Goal: Check status: Check status

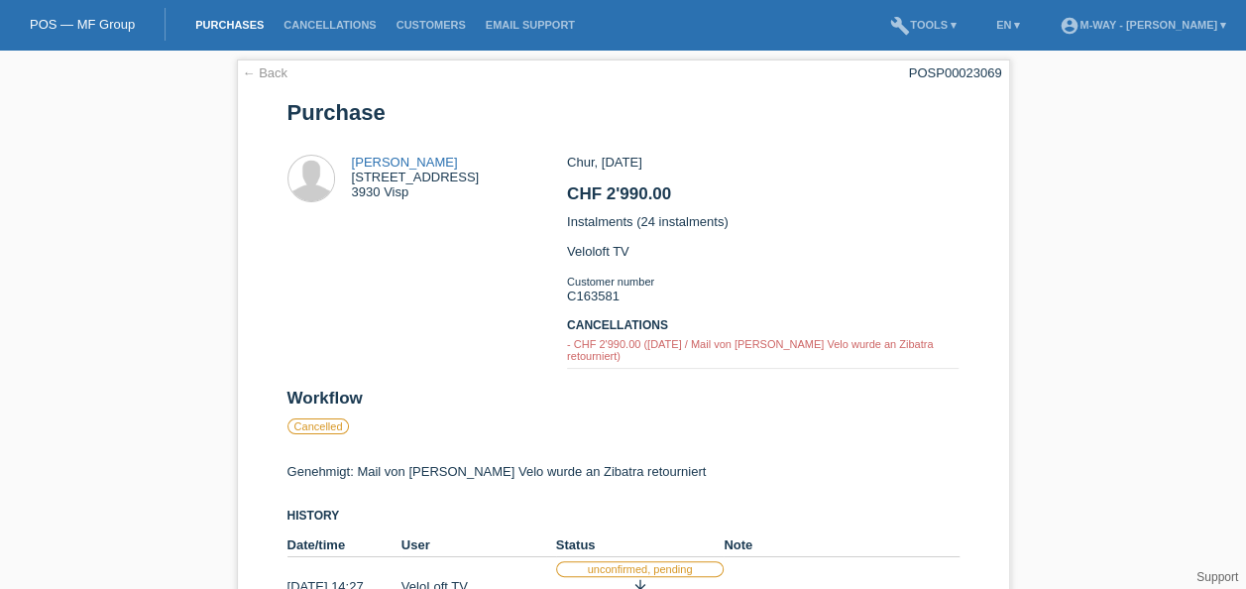
click at [242, 22] on link "Purchases" at bounding box center [229, 25] width 88 height 12
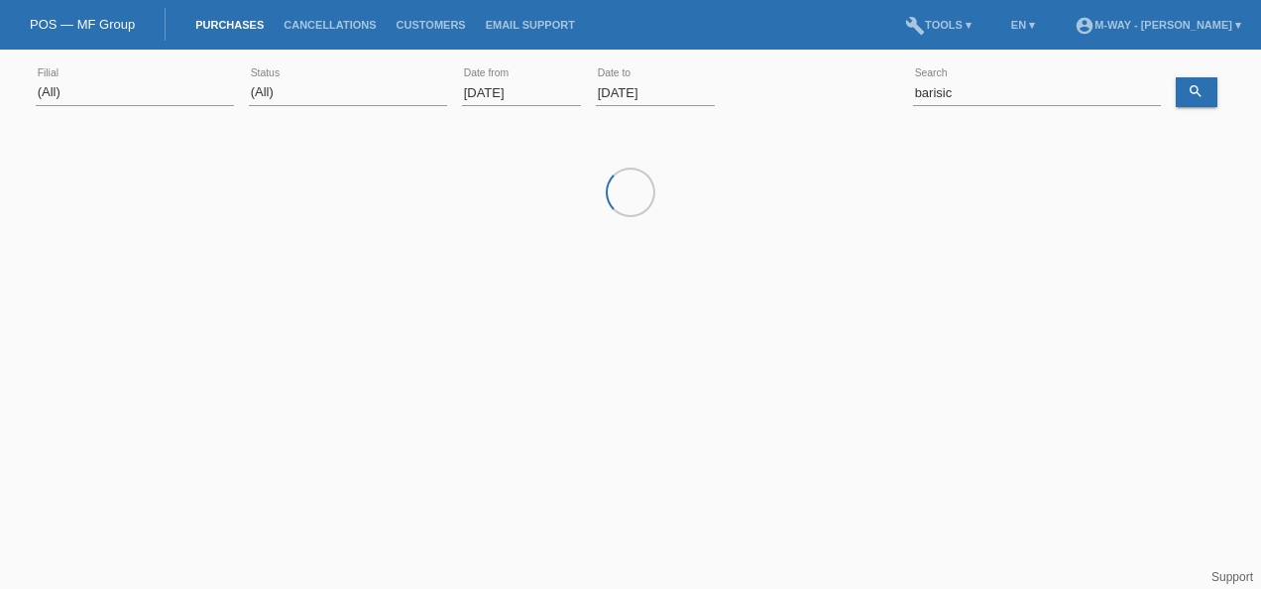
click at [538, 90] on input "[DATE]" at bounding box center [521, 92] width 119 height 25
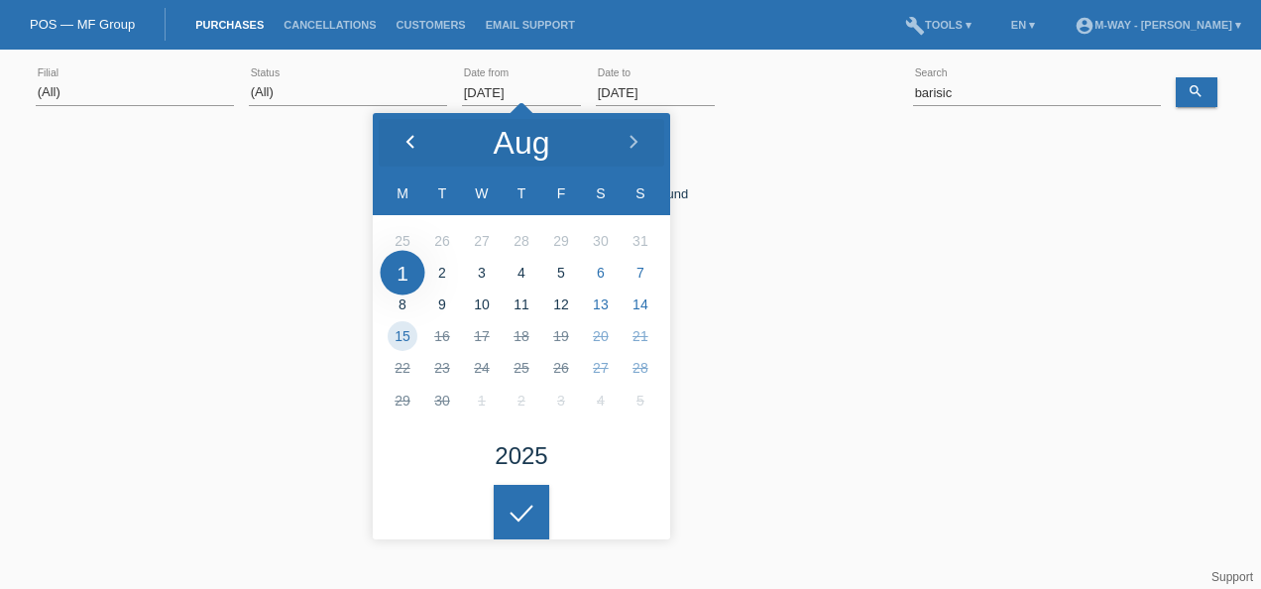
click at [418, 135] on div at bounding box center [410, 142] width 74 height 59
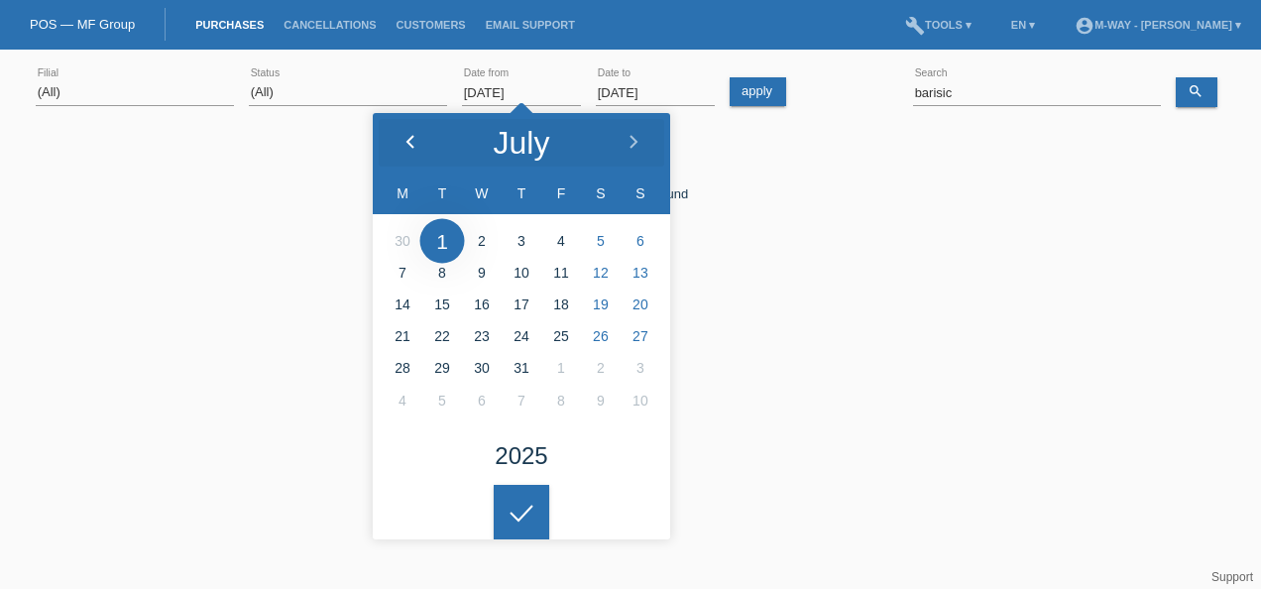
click at [418, 135] on div at bounding box center [410, 142] width 74 height 59
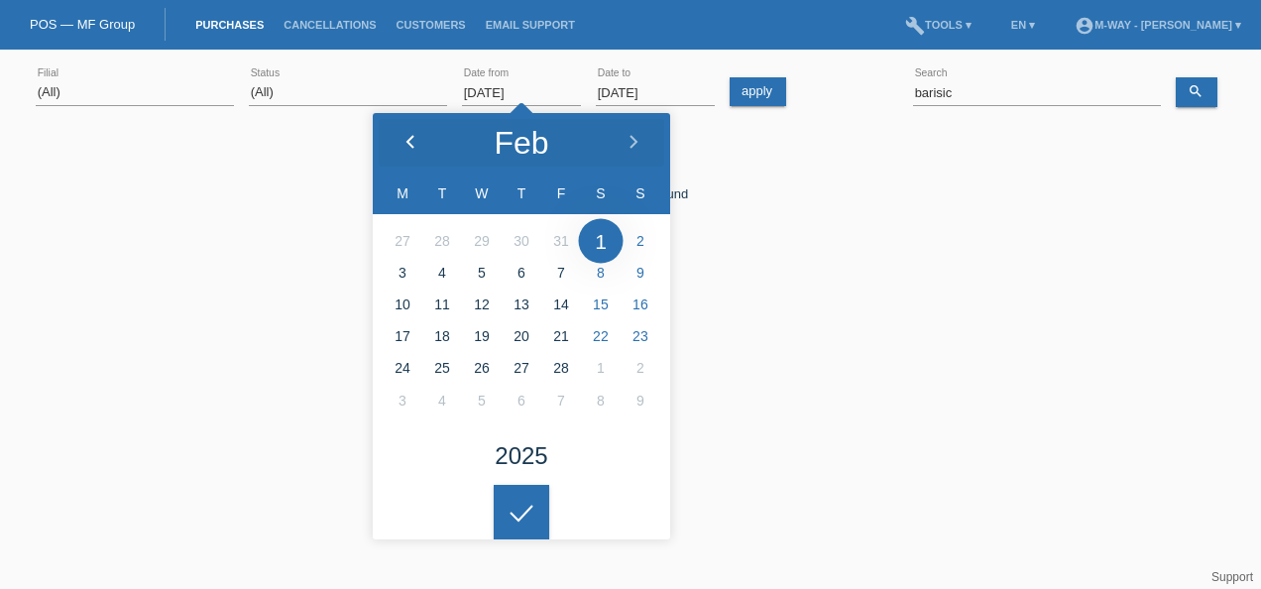
click at [418, 135] on div at bounding box center [410, 142] width 74 height 59
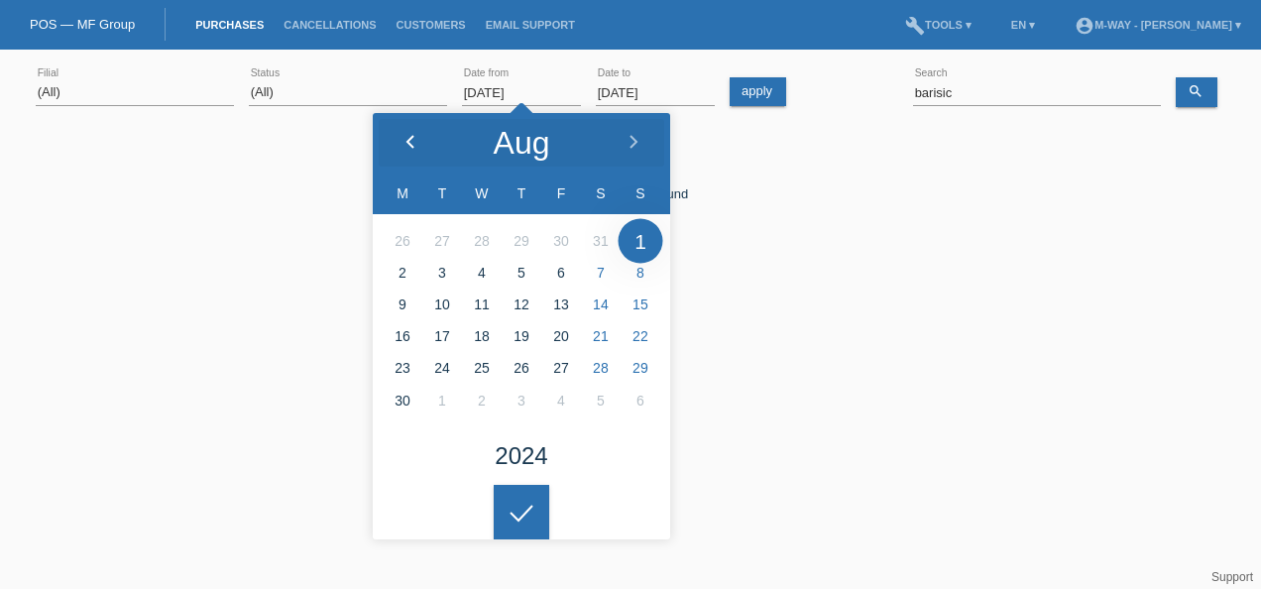
click at [418, 135] on div at bounding box center [410, 142] width 74 height 59
type input "15.07.2024"
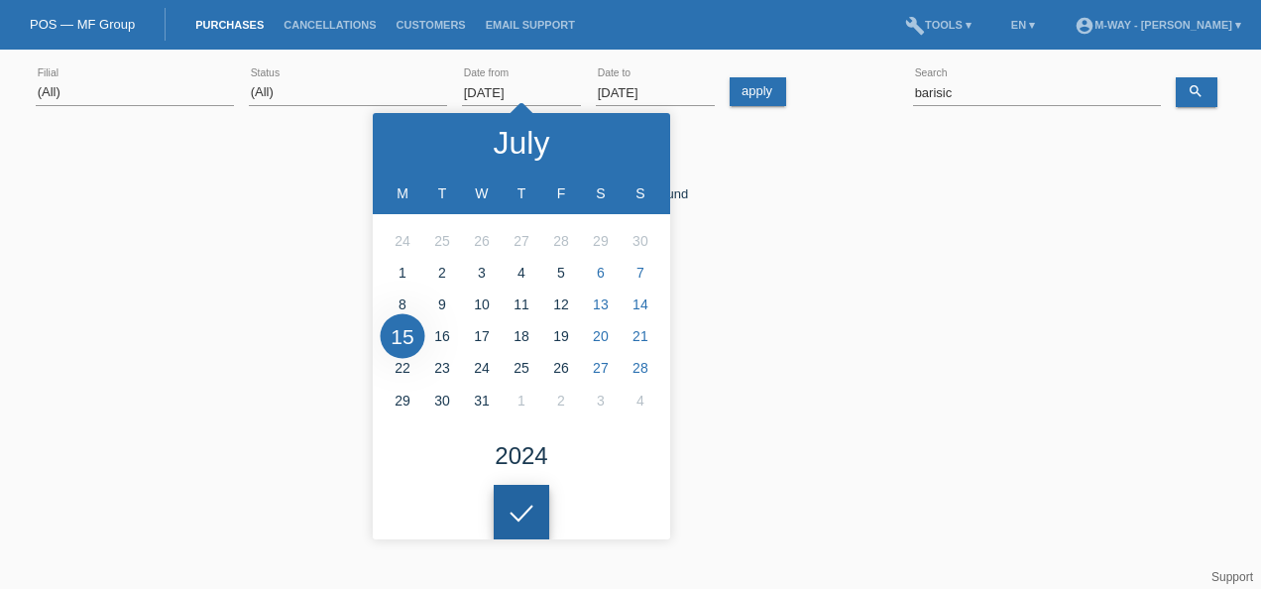
click at [534, 498] on div at bounding box center [522, 513] width 56 height 56
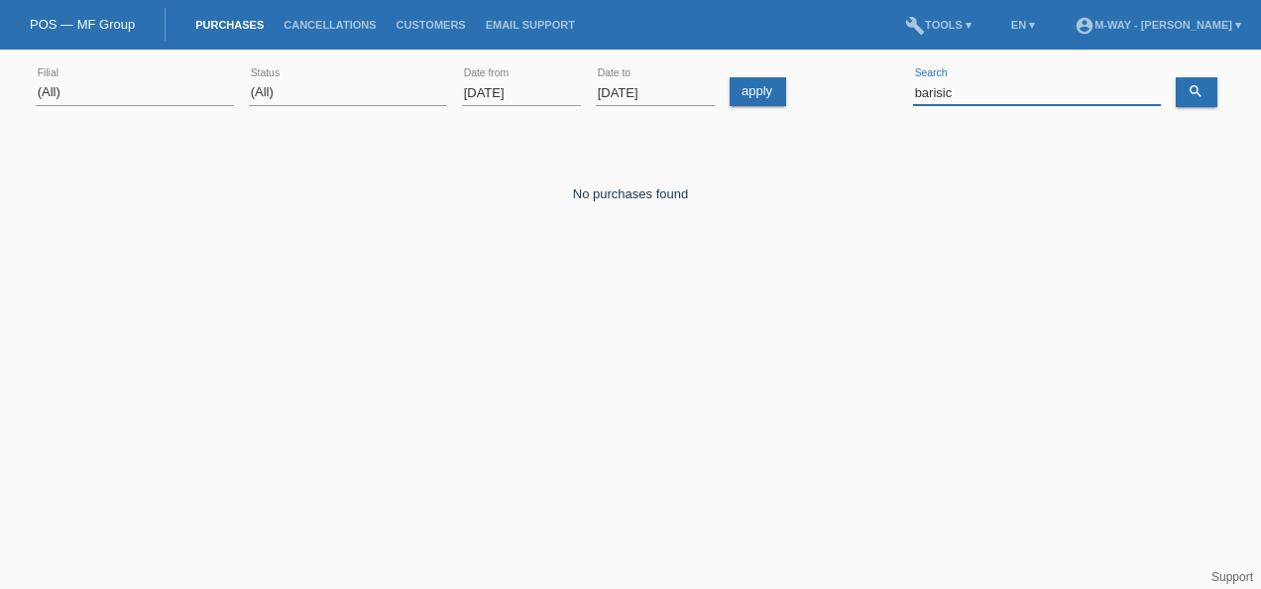
drag, startPoint x: 986, startPoint y: 85, endPoint x: 879, endPoint y: 92, distance: 107.3
click at [879, 92] on div "(All) Aarau Alexand'Ro Edouard'O Passion Vélo SàRL Basel Bern City Bern Expo Be…" at bounding box center [631, 92] width 1190 height 67
type input "borowska"
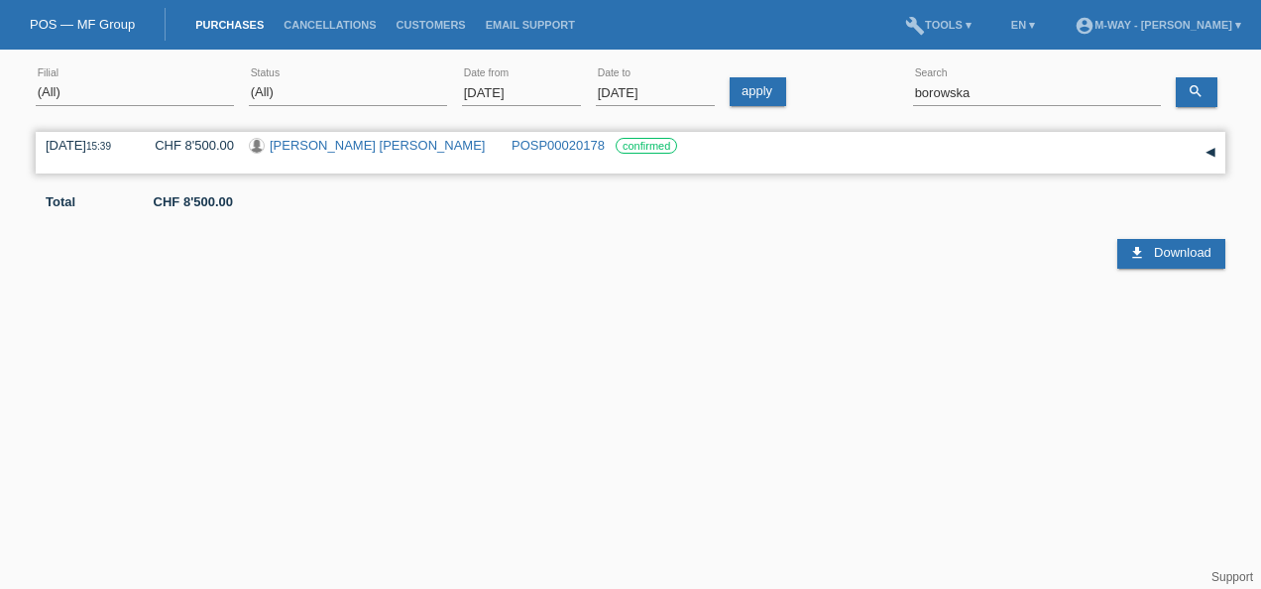
click at [369, 144] on link "[PERSON_NAME] [PERSON_NAME]" at bounding box center [377, 145] width 215 height 15
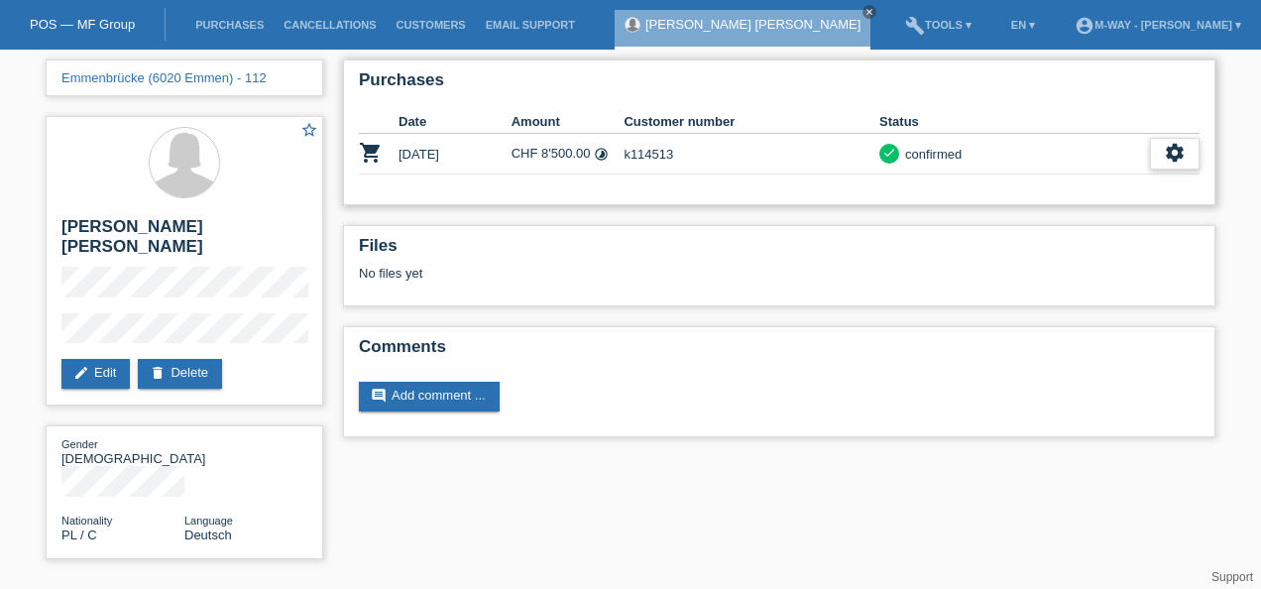
click at [1174, 147] on icon "settings" at bounding box center [1175, 153] width 22 height 22
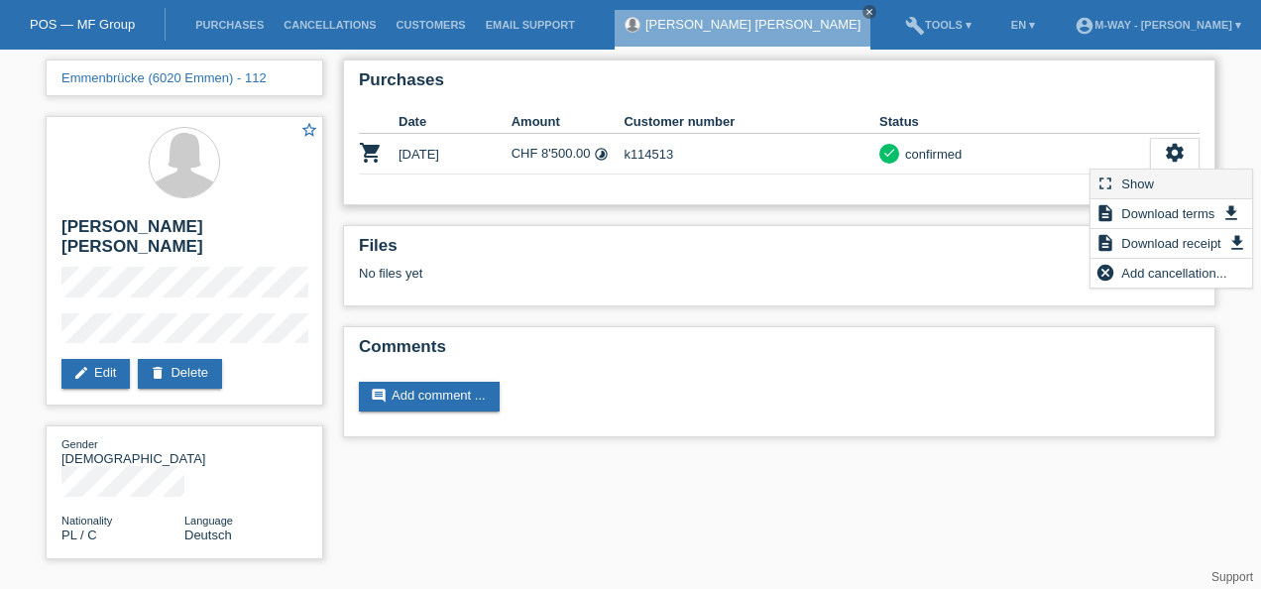
click at [1174, 186] on div "fullscreen Show" at bounding box center [1172, 185] width 163 height 30
